Goal: Check status: Check status

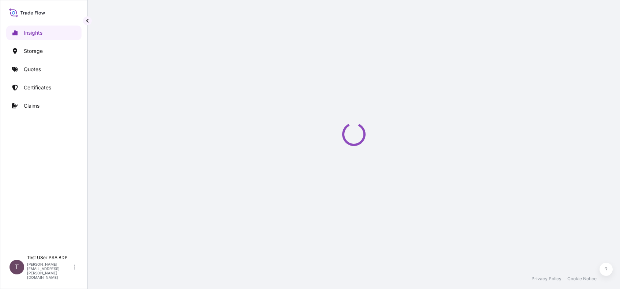
select select "2025"
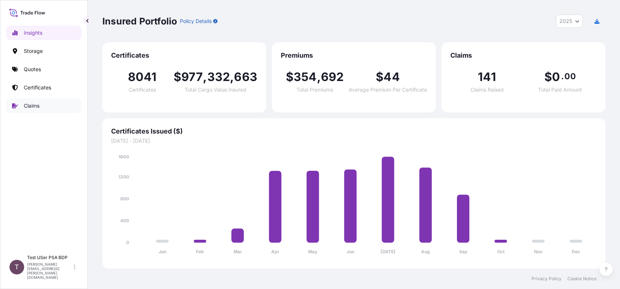
click at [35, 106] on p "Claims" at bounding box center [32, 105] width 16 height 7
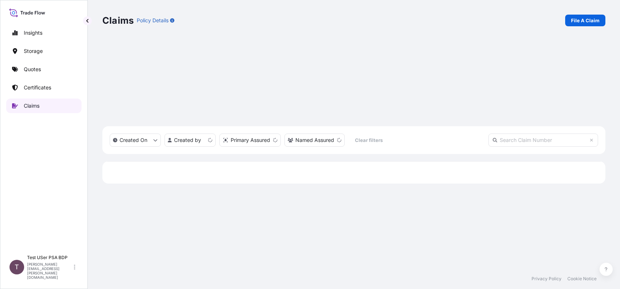
scroll to position [163, 495]
click at [522, 134] on input "text" at bounding box center [543, 140] width 110 height 13
type input "31600"
click at [113, 216] on span "CL31600-3" at bounding box center [121, 219] width 27 height 7
